Goal: Transaction & Acquisition: Purchase product/service

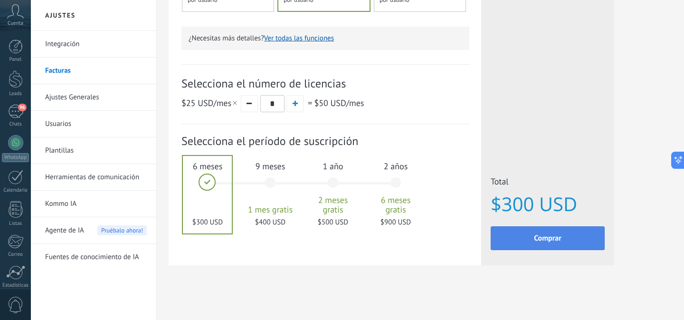
click at [525, 246] on button "Comprar" at bounding box center [548, 238] width 114 height 24
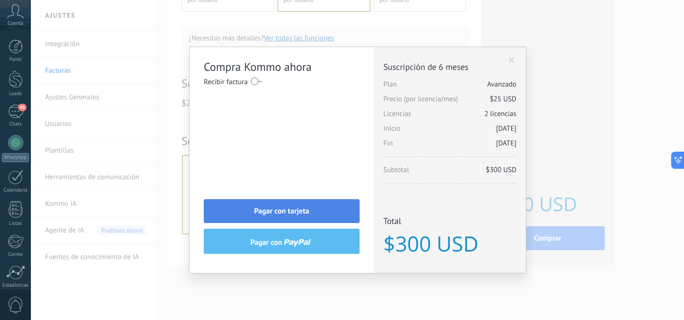
click at [274, 208] on span "Pagar con tarjeta" at bounding box center [281, 211] width 55 height 7
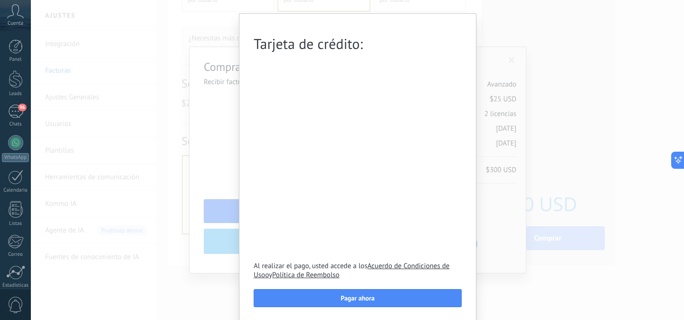
scroll to position [46, 0]
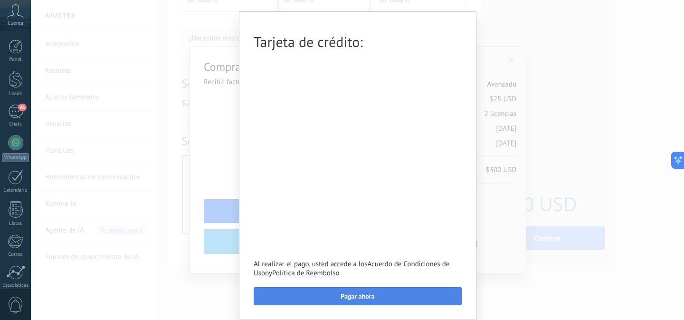
click at [362, 297] on span "Pagar ahora" at bounding box center [358, 296] width 34 height 7
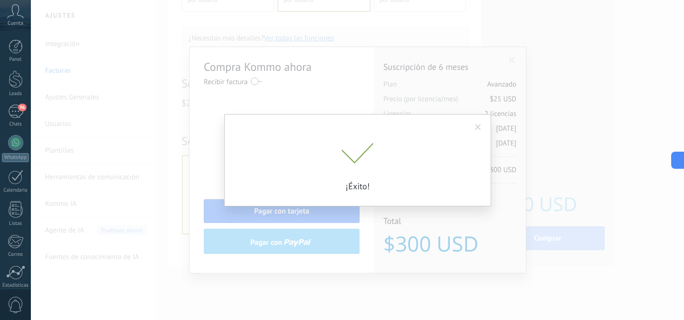
scroll to position [0, 0]
